Goal: Task Accomplishment & Management: Manage account settings

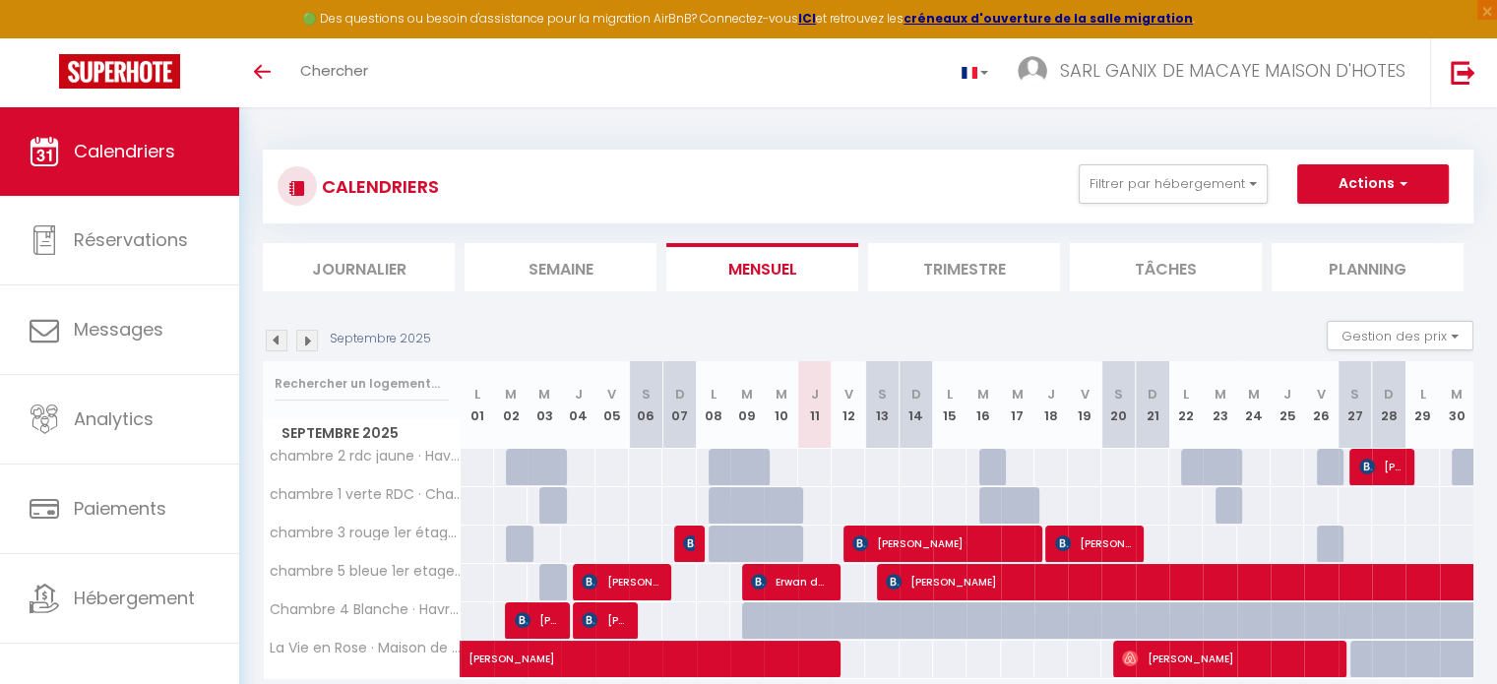
click at [846, 463] on div "95" at bounding box center [848, 467] width 34 height 36
type input "95"
type input "Ven 12 Septembre 2025"
type input "[DATE]"
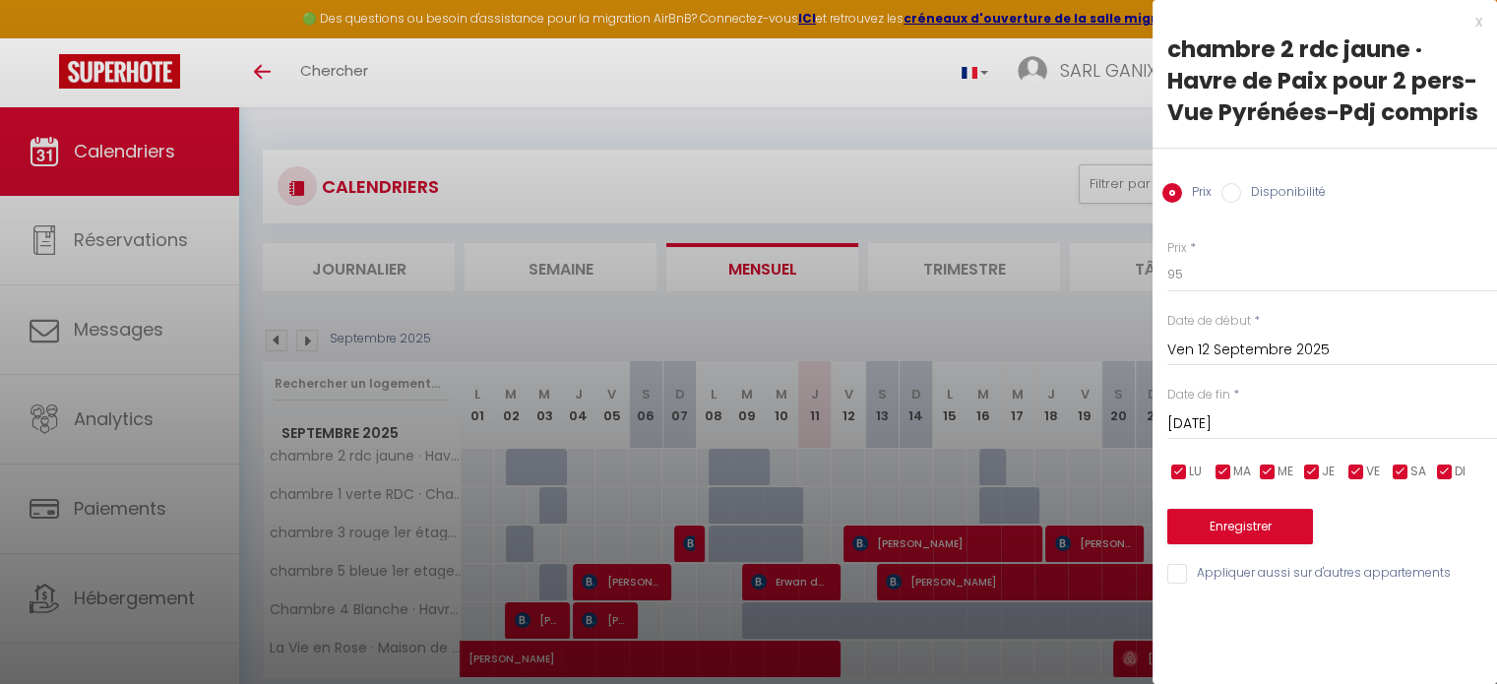
click at [814, 535] on div at bounding box center [748, 342] width 1497 height 684
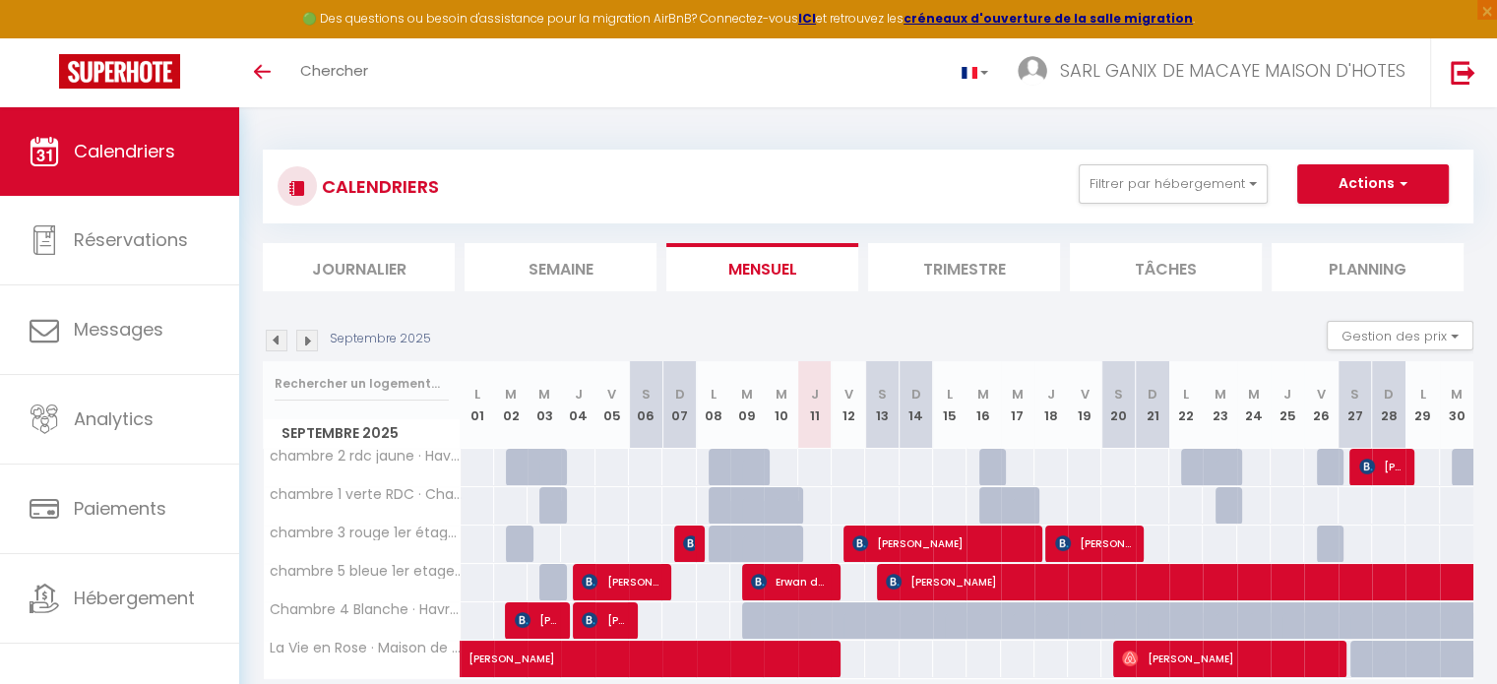
click at [809, 470] on div "95" at bounding box center [814, 467] width 34 height 36
type input "95"
select select "1"
type input "Jeu 11 Septembre 2025"
type input "Ven 12 Septembre 2025"
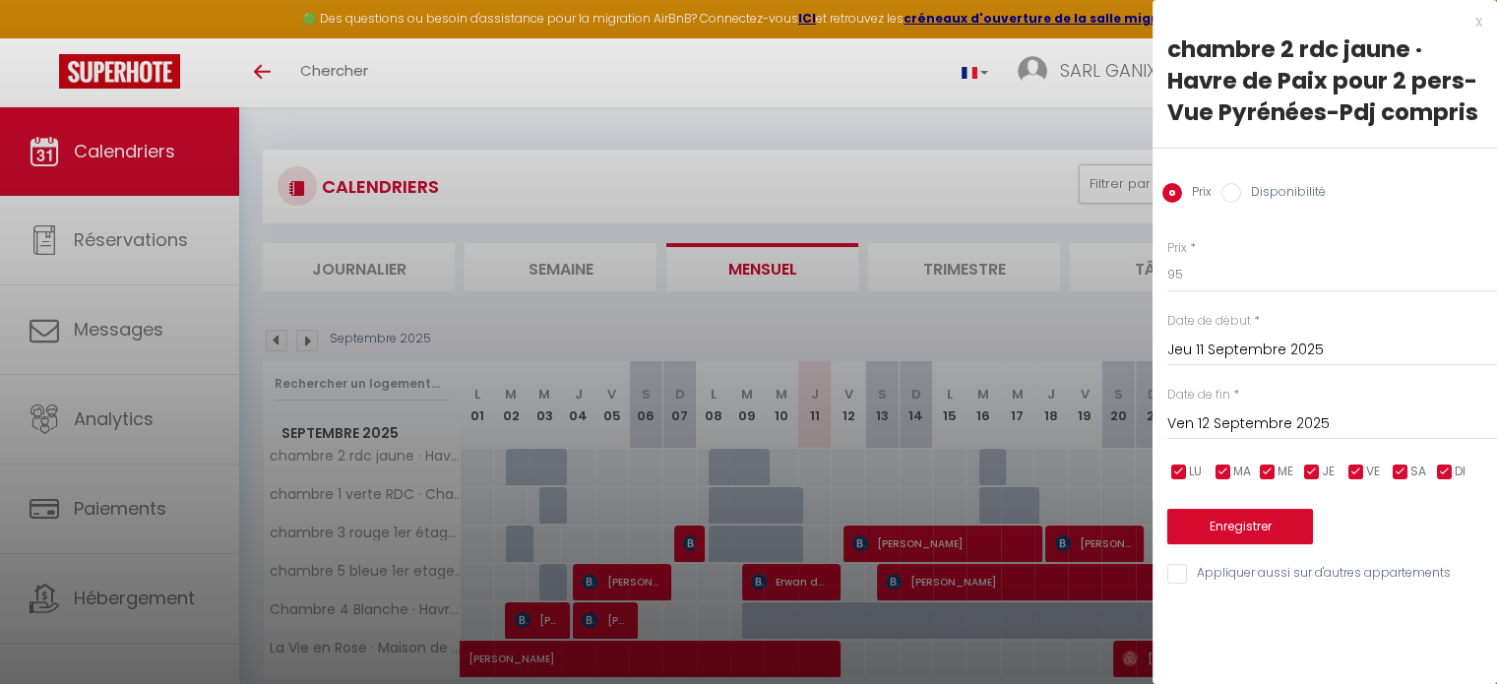
click at [1226, 195] on input "Disponibilité" at bounding box center [1231, 193] width 20 height 20
radio input "true"
radio input "false"
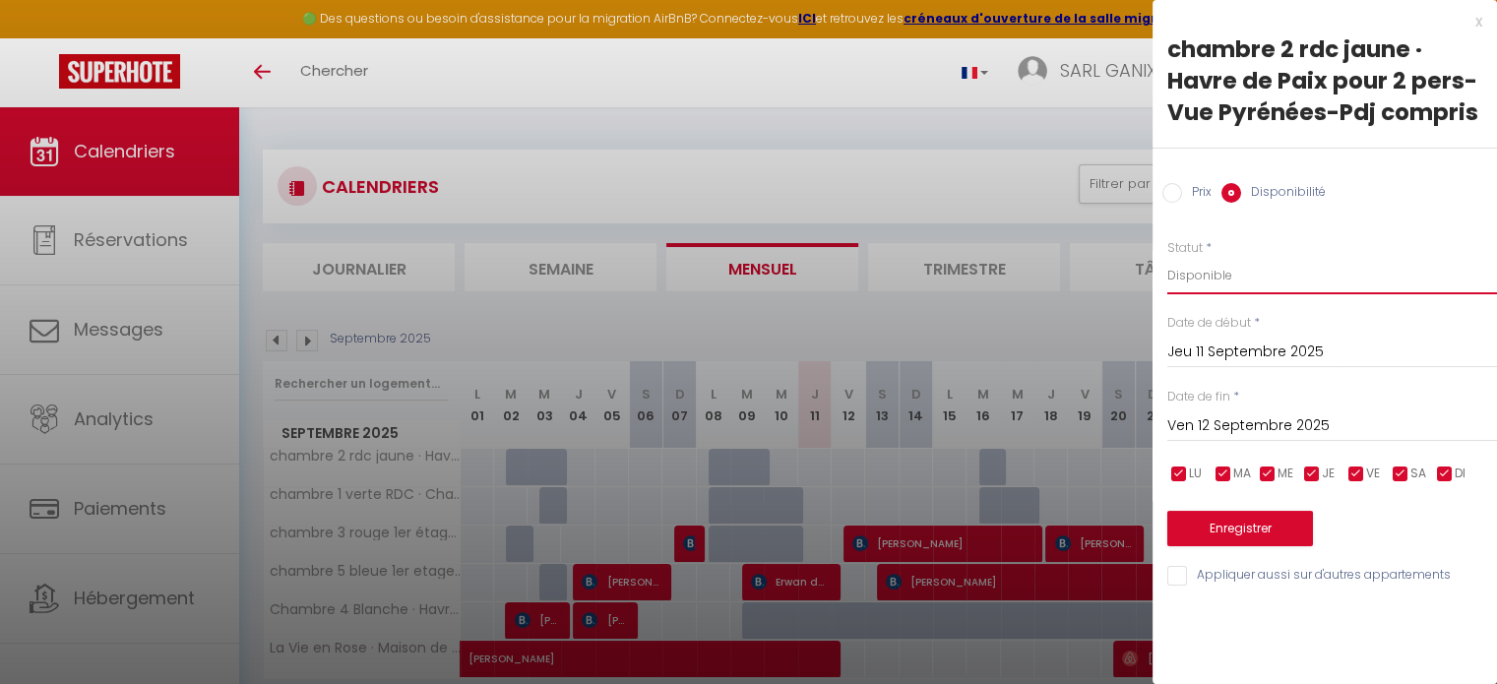
click at [1228, 278] on select "Disponible Indisponible" at bounding box center [1332, 275] width 330 height 37
select select "0"
click at [1167, 257] on select "Disponible Indisponible" at bounding box center [1332, 275] width 330 height 37
click at [1254, 525] on button "Enregistrer" at bounding box center [1240, 528] width 146 height 35
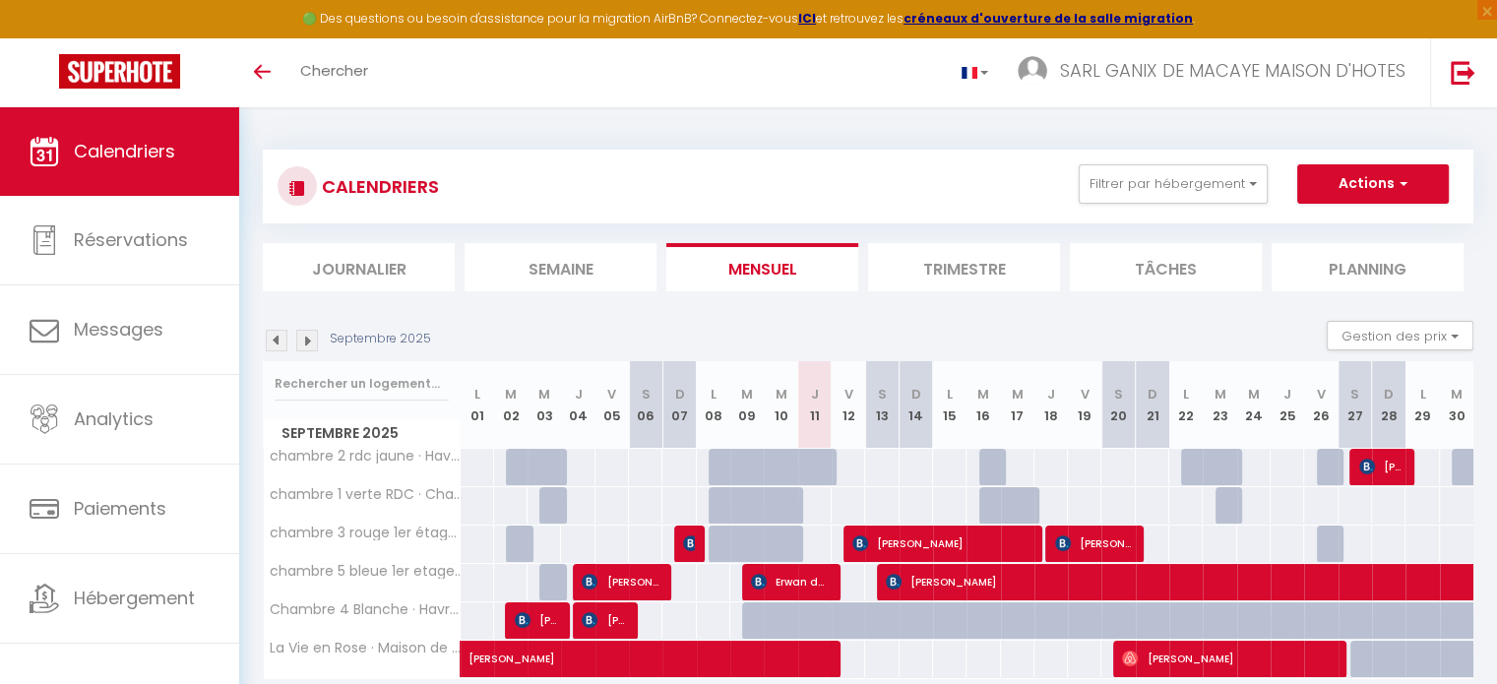
click at [787, 456] on div at bounding box center [780, 467] width 33 height 37
select select "1"
type input "Mer 10 Septembre 2025"
type input "Jeu 11 Septembre 2025"
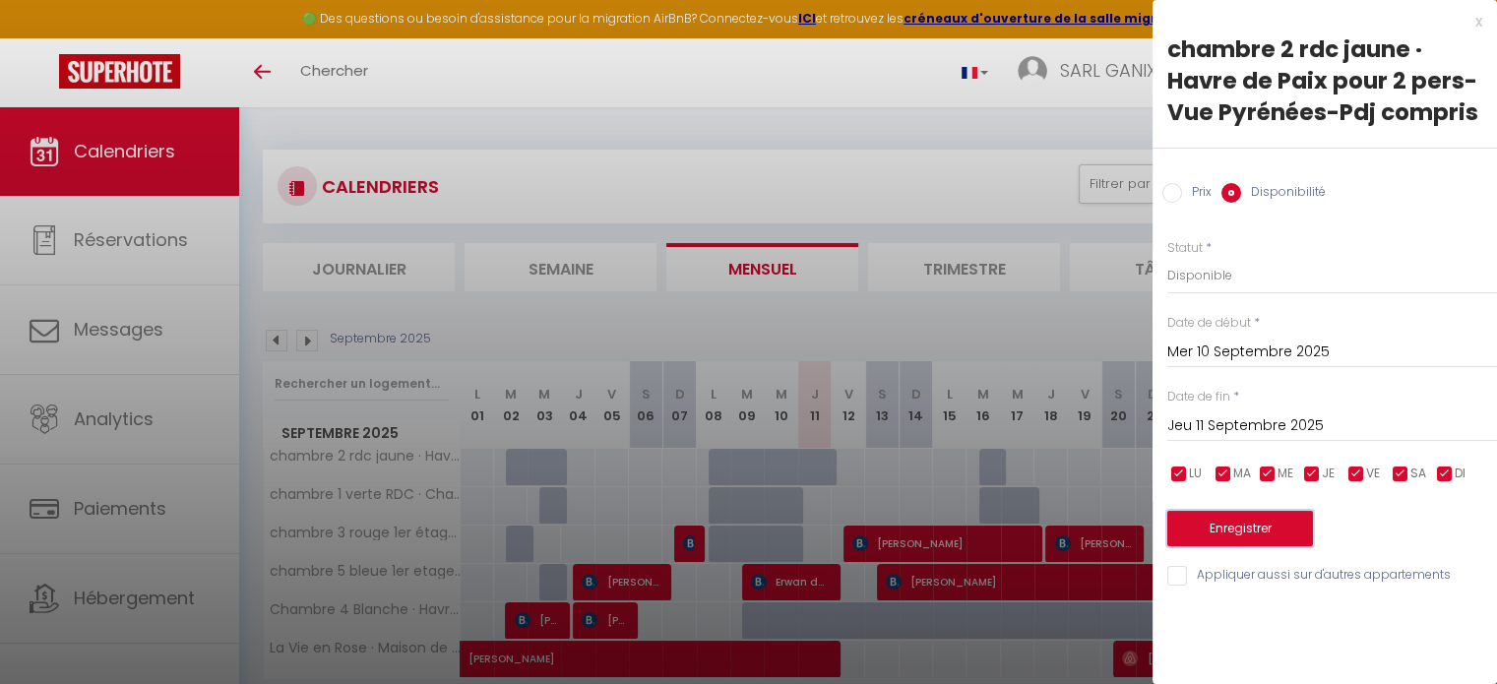
click at [1244, 530] on button "Enregistrer" at bounding box center [1240, 528] width 146 height 35
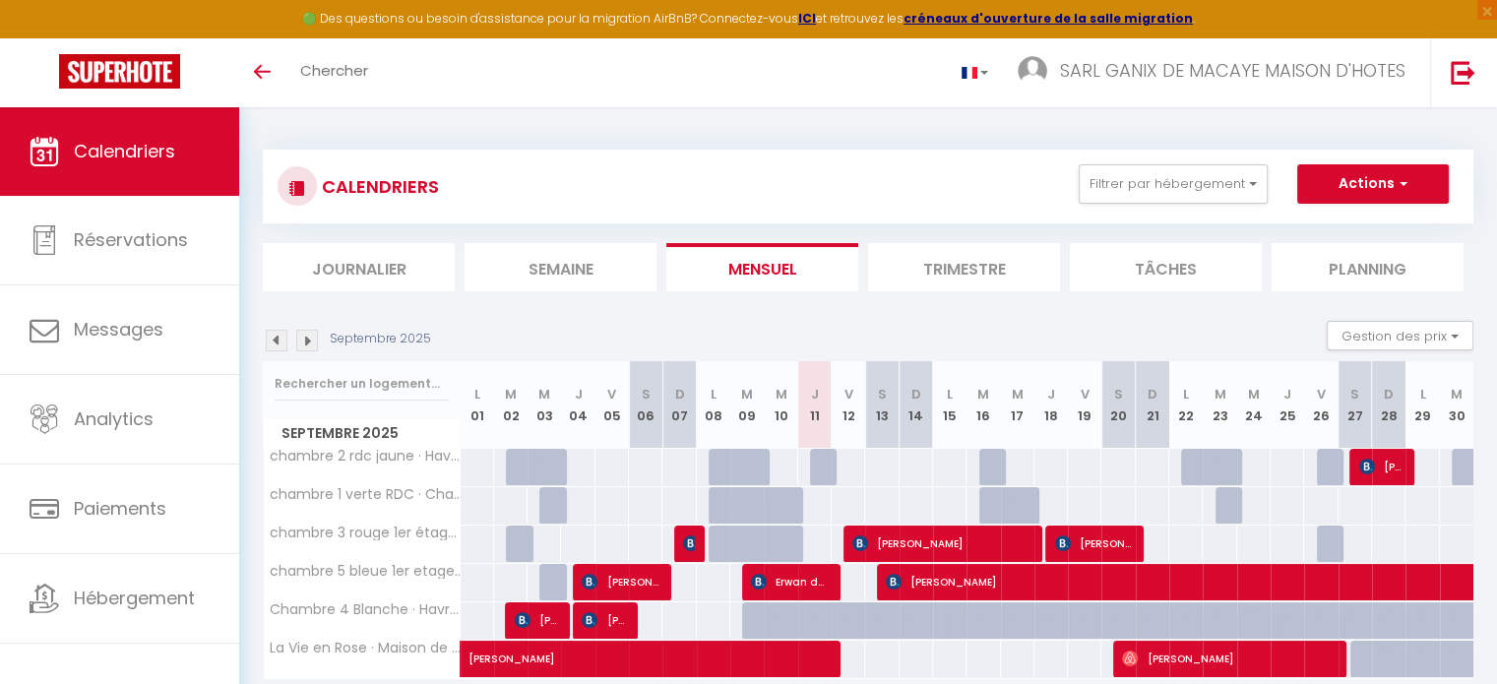
click at [304, 337] on img at bounding box center [307, 341] width 22 height 22
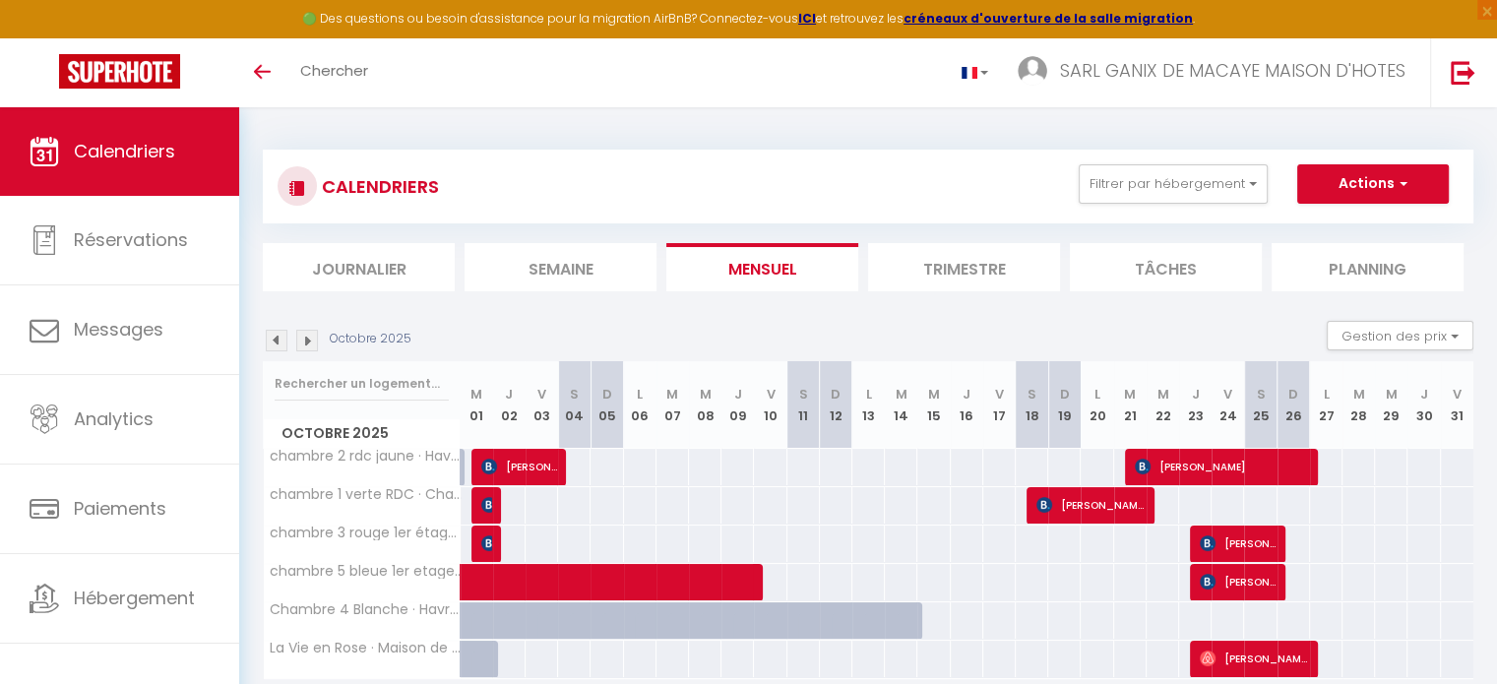
click at [542, 548] on div "100" at bounding box center [541, 543] width 33 height 36
select select "1"
type input "Ven 03 Octobre 2025"
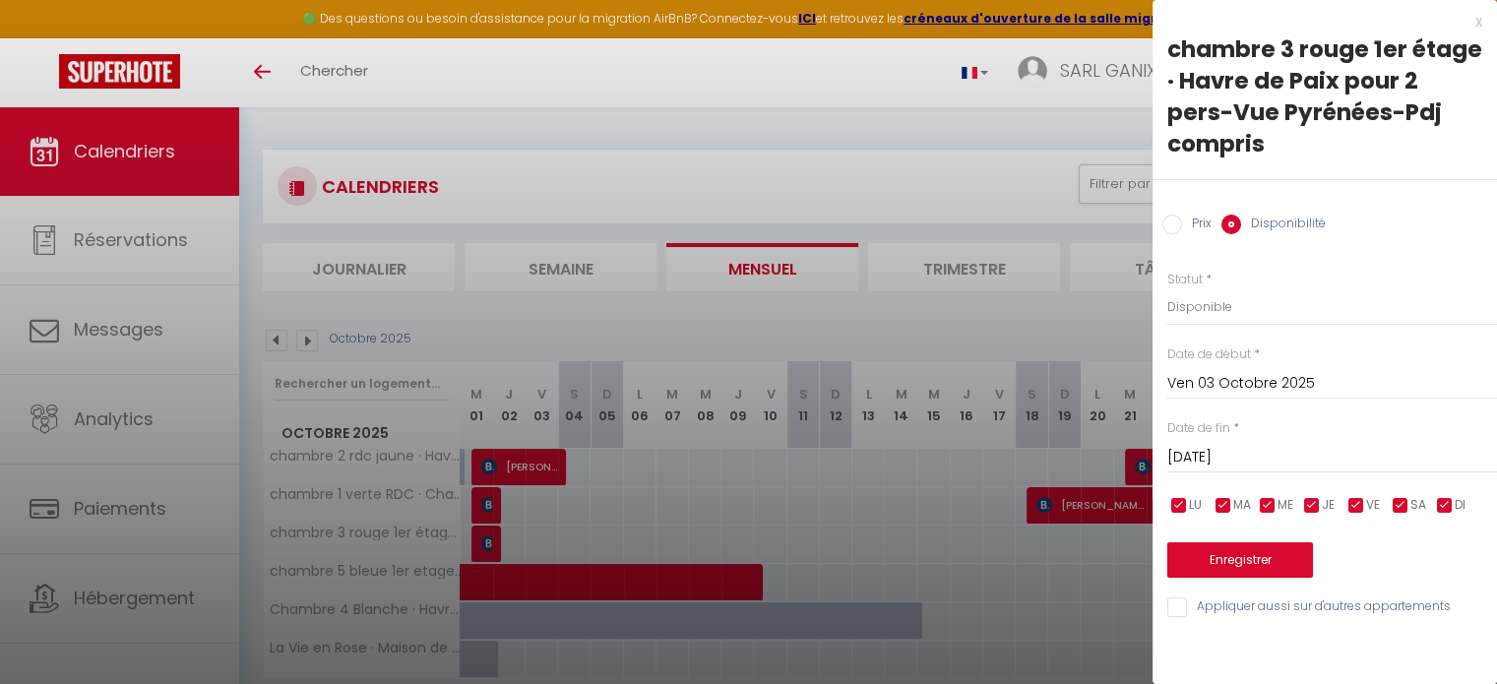
click at [1242, 451] on input "[DATE]" at bounding box center [1332, 458] width 330 height 26
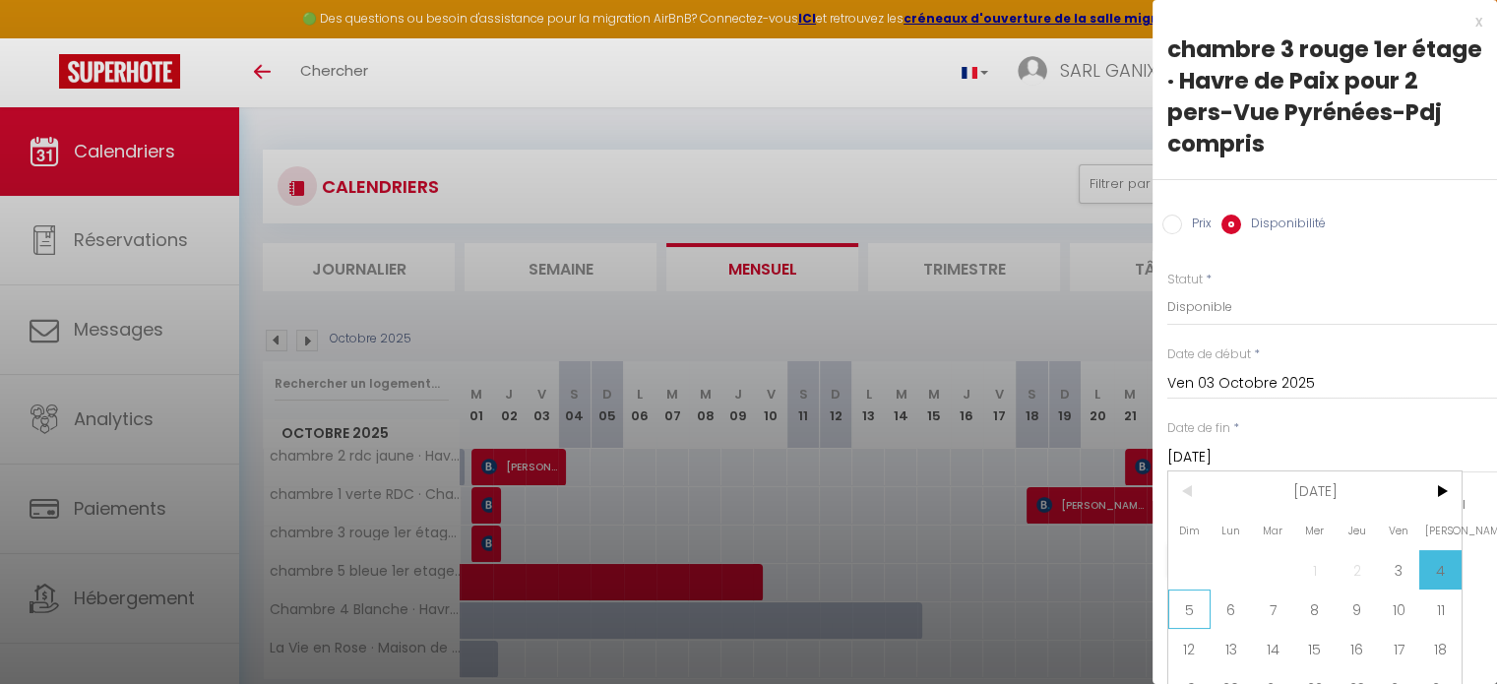
click at [1191, 607] on span "5" at bounding box center [1189, 608] width 42 height 39
type input "Dim 05 Octobre 2025"
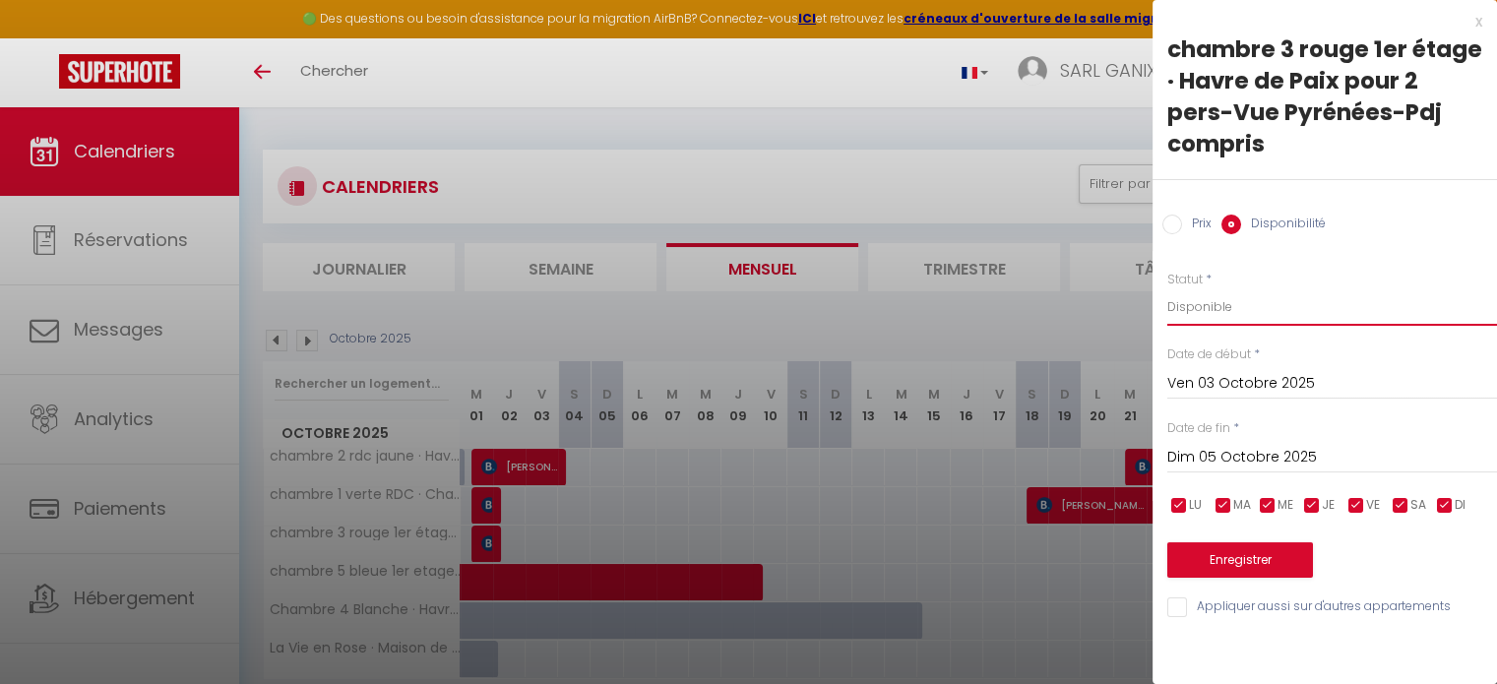
click at [1204, 322] on select "Disponible Indisponible" at bounding box center [1332, 306] width 330 height 37
select select "0"
click at [1167, 288] on select "Disponible Indisponible" at bounding box center [1332, 306] width 330 height 37
click at [1251, 561] on button "Enregistrer" at bounding box center [1240, 559] width 146 height 35
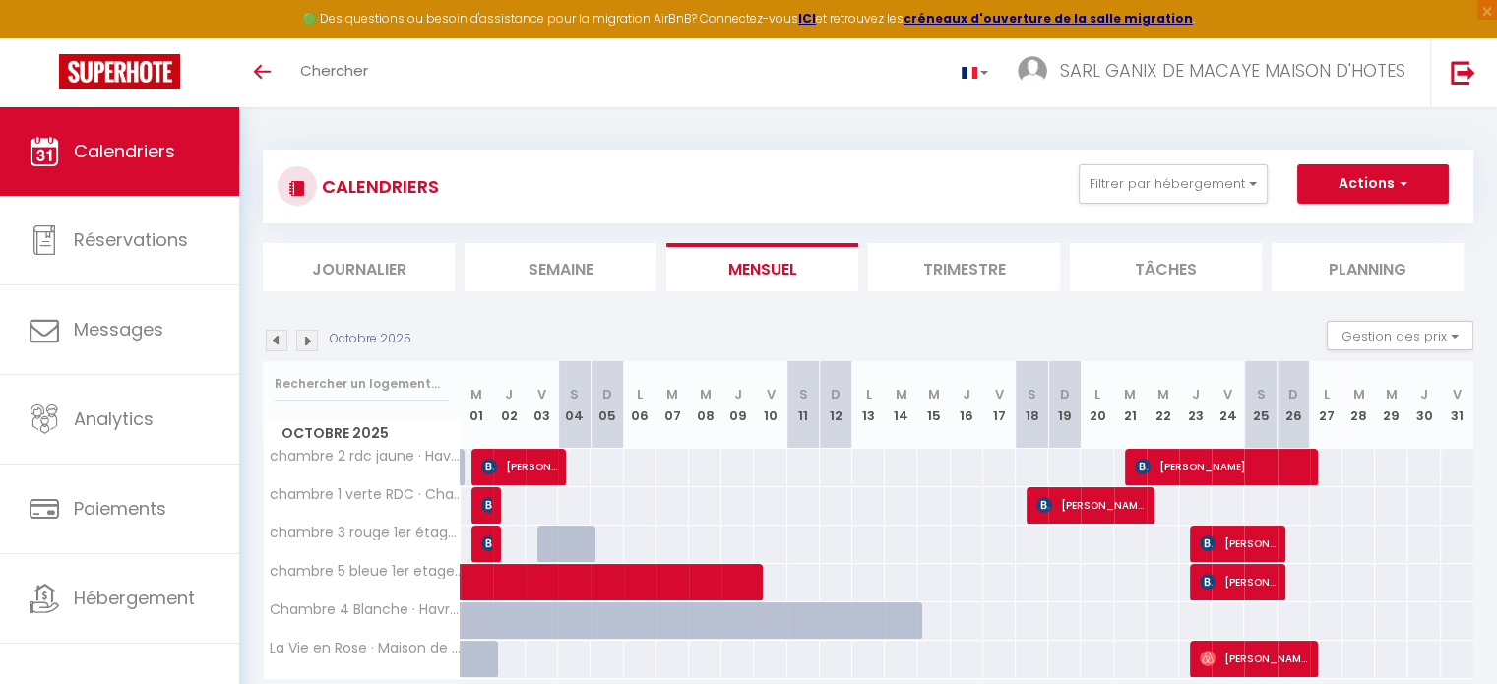
click at [281, 338] on img at bounding box center [277, 341] width 22 height 22
